Goal: Transaction & Acquisition: Obtain resource

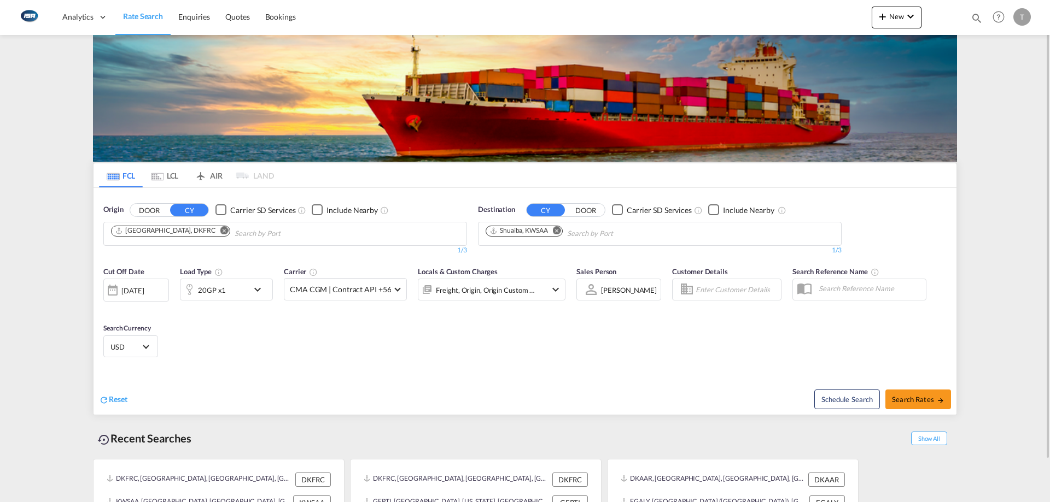
click at [220, 231] on md-icon "Remove" at bounding box center [224, 230] width 8 height 8
type input "[GEOGRAPHIC_DATA]"
click at [165, 250] on div "Aarhus [GEOGRAPHIC_DATA] DKAAR" at bounding box center [196, 259] width 208 height 33
click at [559, 232] on md-icon "Remove" at bounding box center [557, 230] width 8 height 8
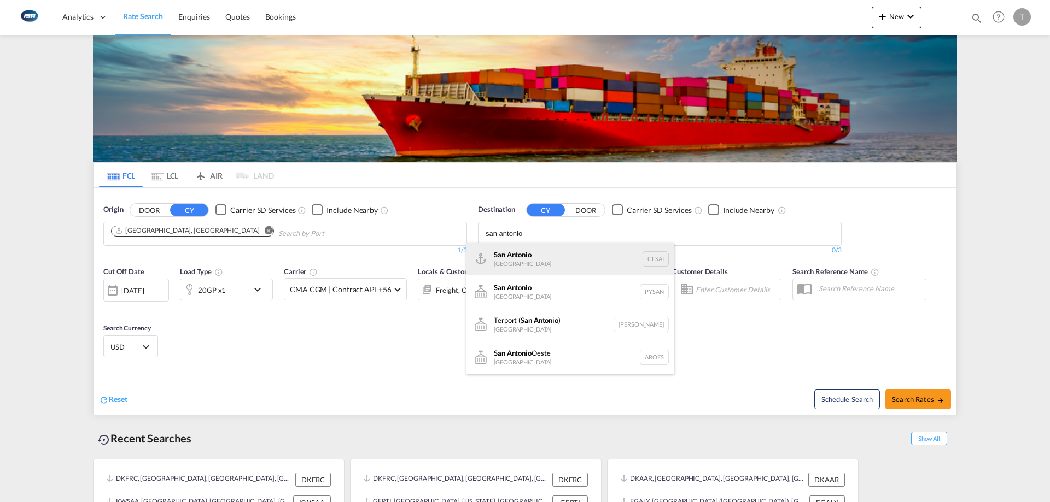
type input "san antonio"
click at [569, 256] on div "San Antonio [GEOGRAPHIC_DATA] CLSAI" at bounding box center [570, 259] width 208 height 33
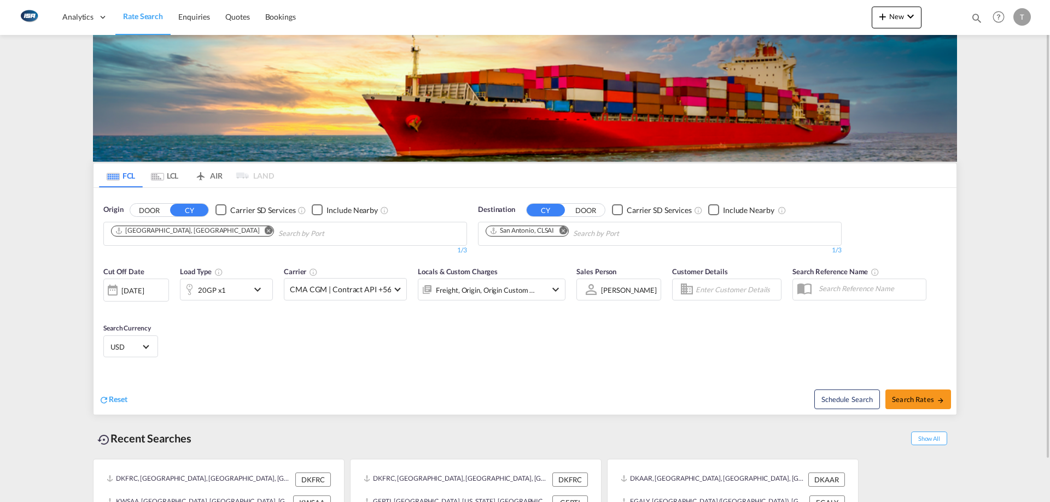
click at [218, 300] on div "20GP x1" at bounding box center [214, 290] width 68 height 22
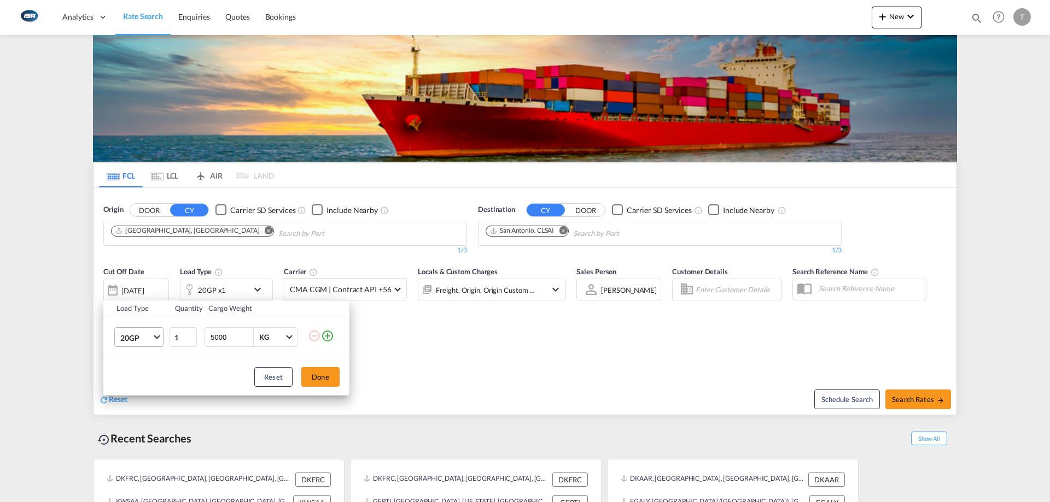
click at [141, 344] on md-select-value "20GP" at bounding box center [141, 337] width 44 height 19
click at [142, 388] on md-option "40HC" at bounding box center [149, 390] width 74 height 26
click at [318, 382] on button "Done" at bounding box center [320, 377] width 38 height 20
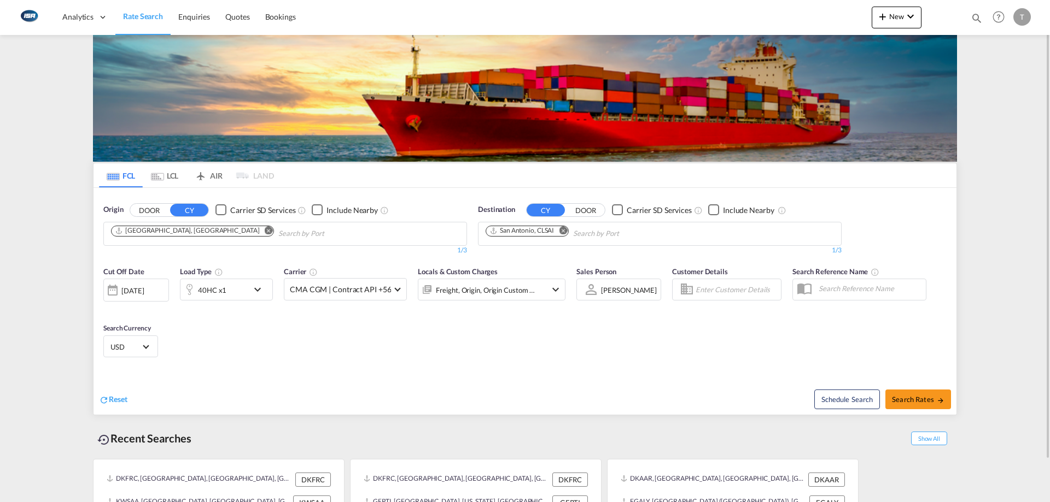
click at [125, 347] on span "USD" at bounding box center [125, 347] width 31 height 10
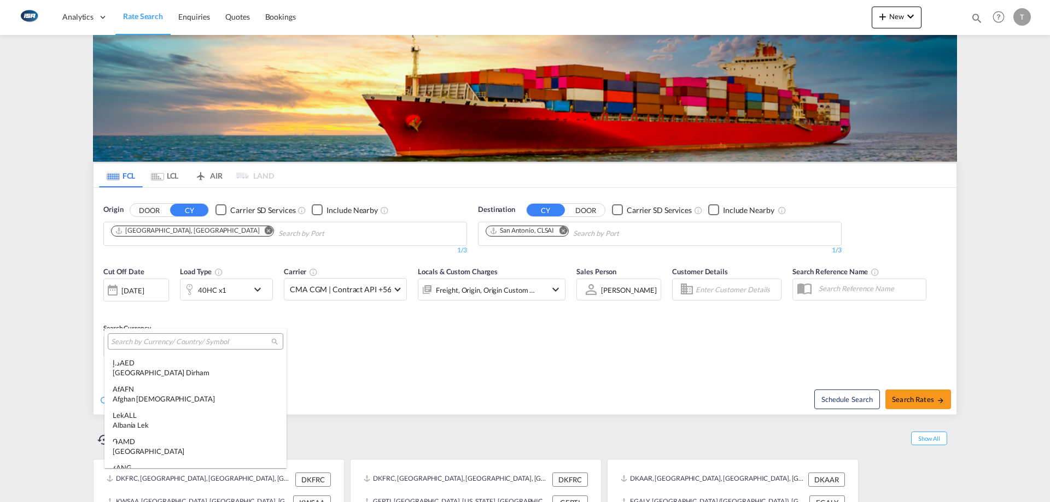
scroll to position [3775, 0]
click at [182, 340] on input "search" at bounding box center [191, 342] width 160 height 10
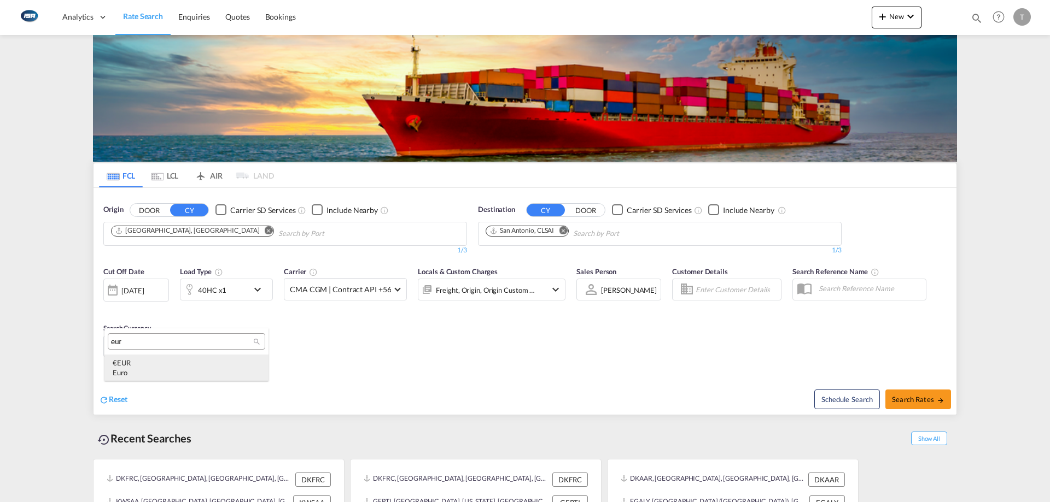
type input "eur"
click at [194, 362] on div "€ EUR Euro" at bounding box center [187, 368] width 148 height 20
click at [466, 293] on div "Freight, Origin, Origin Custom +1" at bounding box center [486, 290] width 100 height 15
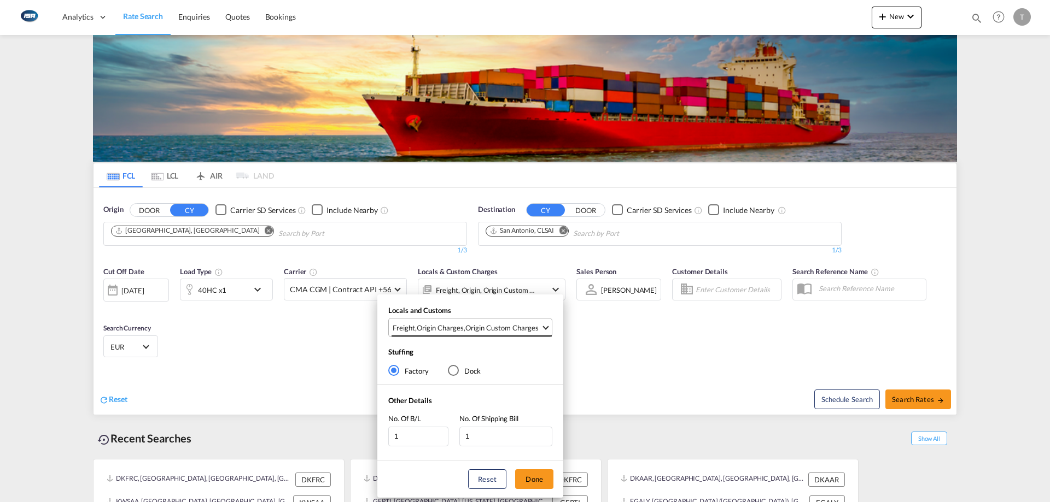
click at [467, 325] on div "Origin Custom Charges" at bounding box center [501, 328] width 73 height 10
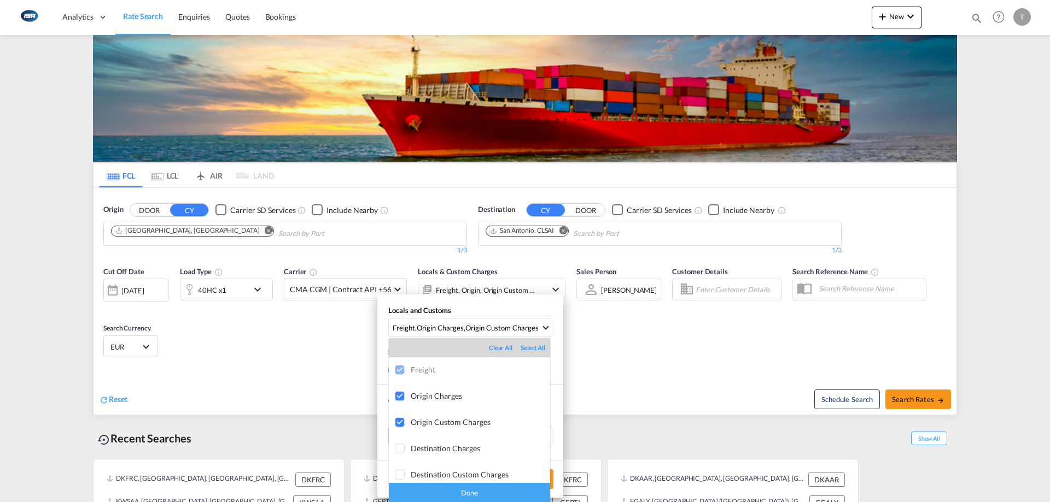
click at [497, 500] on div "Done" at bounding box center [469, 492] width 161 height 19
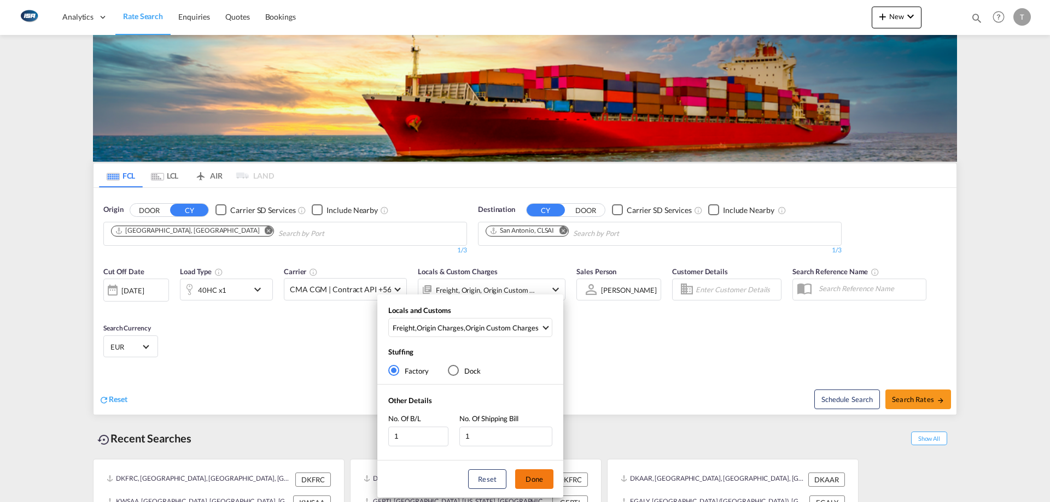
click at [539, 484] on button "Done" at bounding box center [534, 480] width 38 height 20
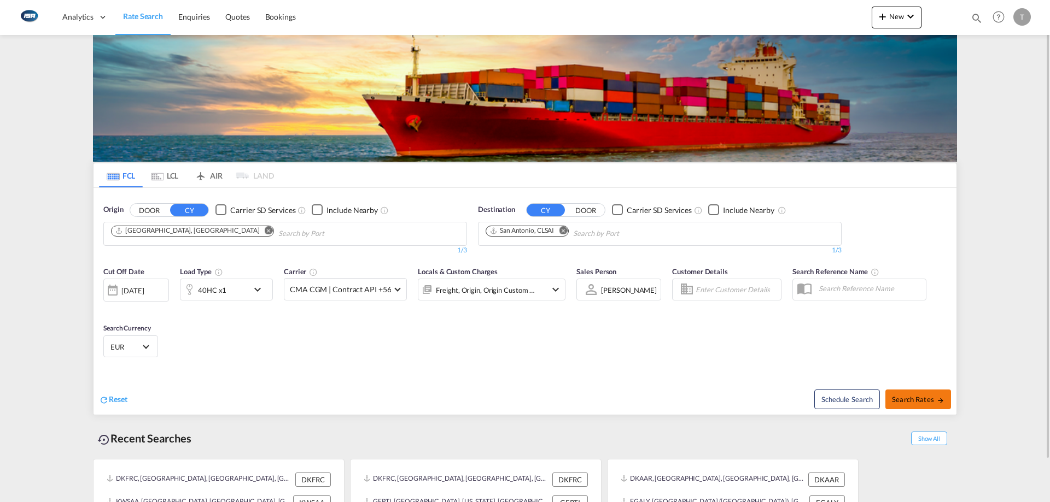
click at [903, 396] on span "Search Rates" at bounding box center [918, 399] width 52 height 9
type input "DKAAR to CLSAI / [DATE]"
